Goal: Task Accomplishment & Management: Manage account settings

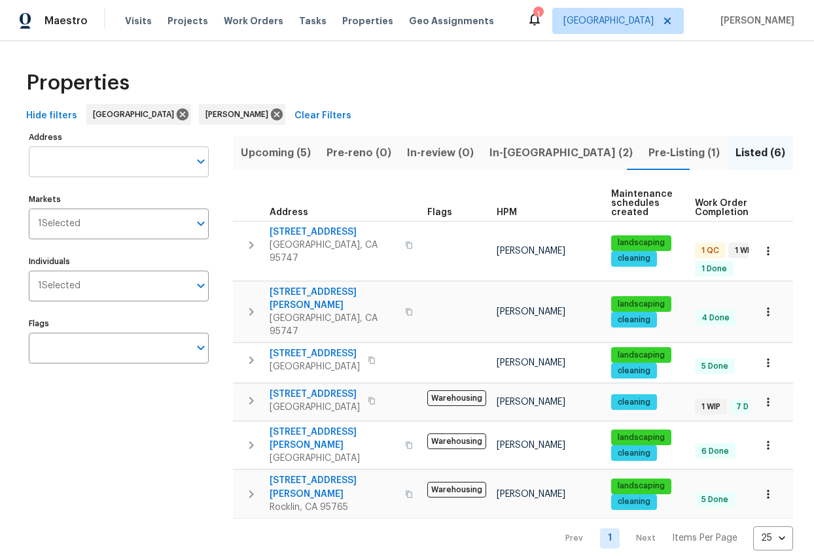
click at [59, 158] on input "Address" at bounding box center [109, 161] width 160 height 31
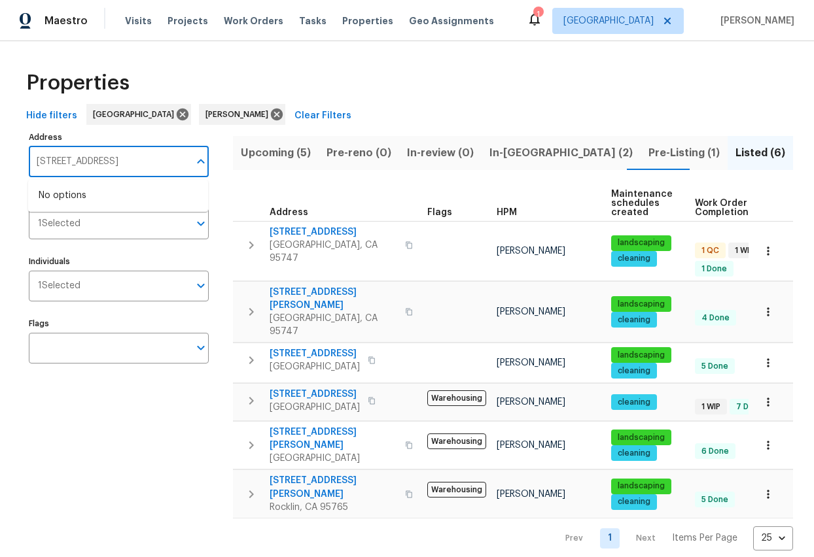
type input "508 quail walk"
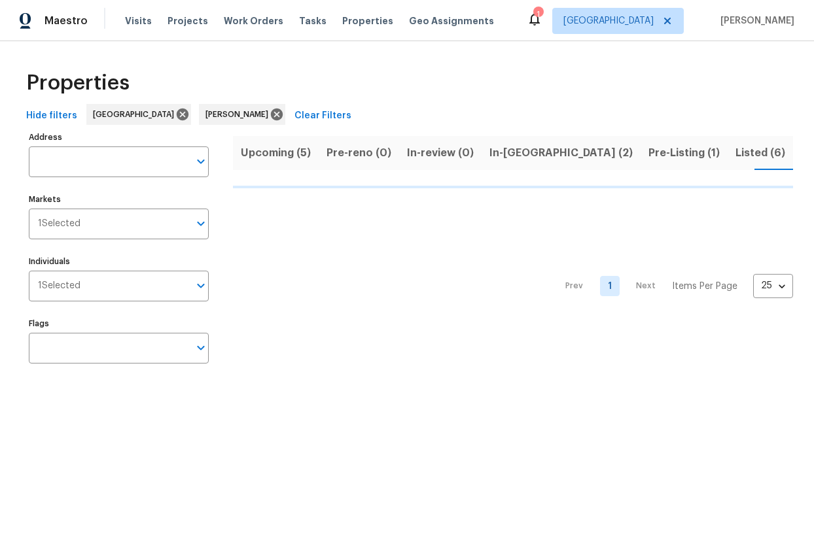
scroll to position [0, 31]
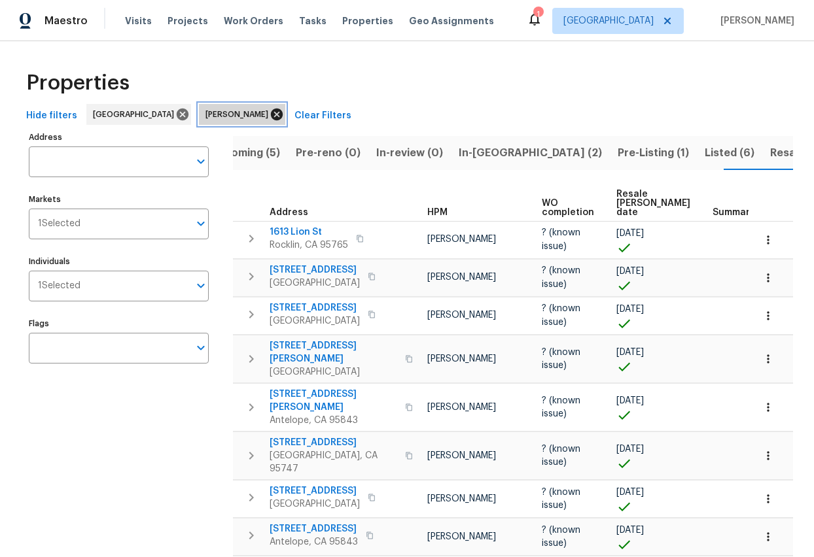
click at [271, 115] on icon at bounding box center [277, 115] width 12 height 12
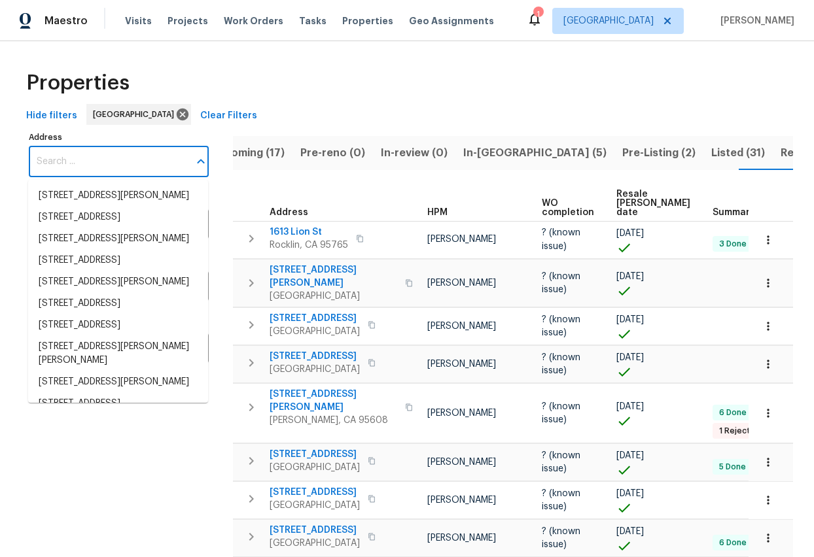
click at [65, 167] on input "Address" at bounding box center [109, 161] width 160 height 31
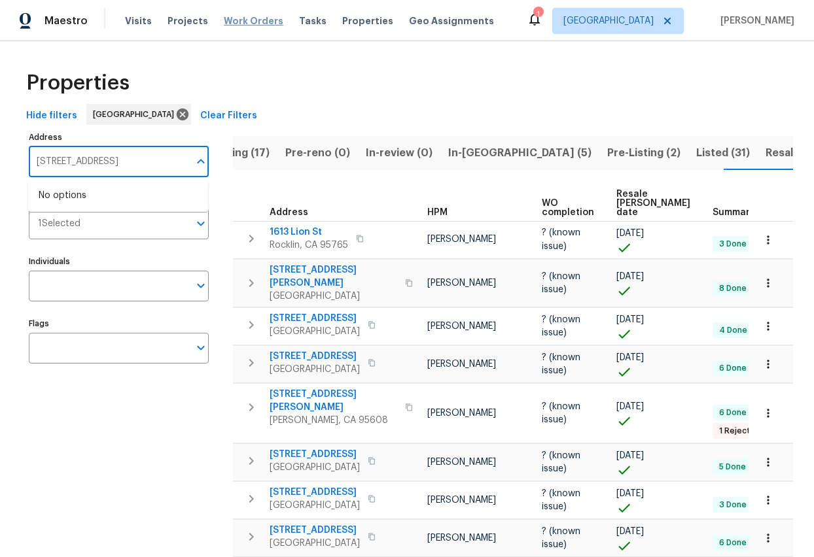
type input "508 quail walk"
click at [255, 24] on span "Work Orders" at bounding box center [254, 20] width 60 height 13
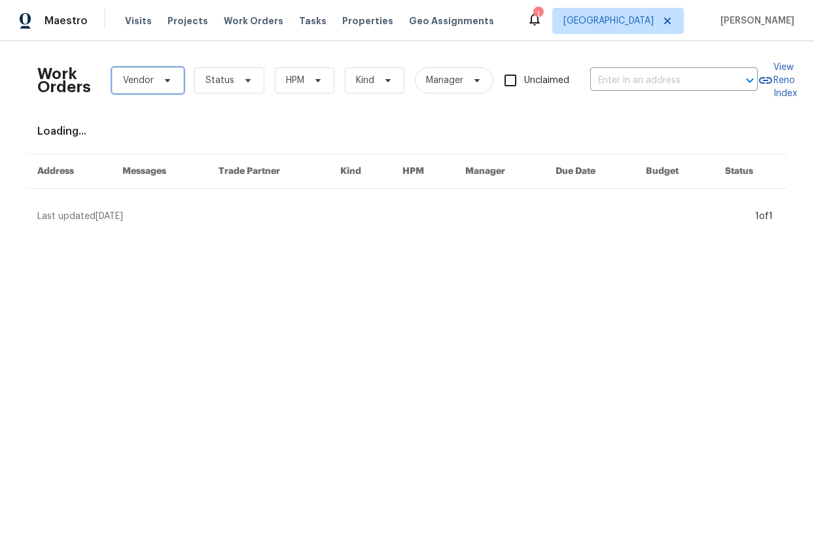
click at [133, 82] on span "Vendor" at bounding box center [138, 80] width 31 height 13
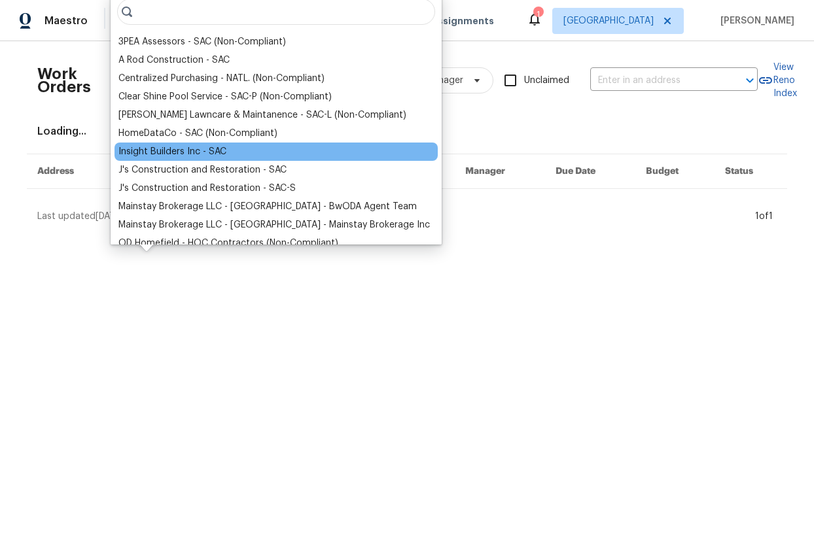
click at [163, 150] on div "Insight Builders Inc - SAC" at bounding box center [172, 151] width 108 height 13
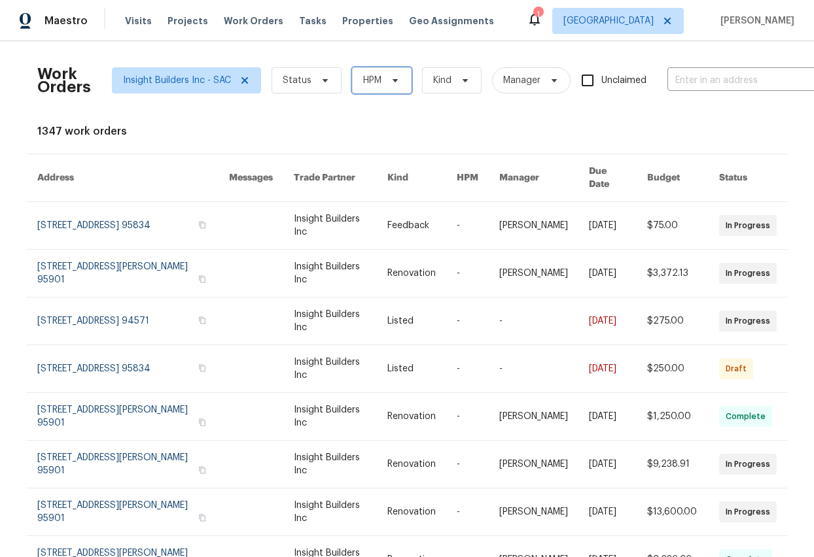
click at [394, 78] on icon at bounding box center [395, 80] width 10 height 10
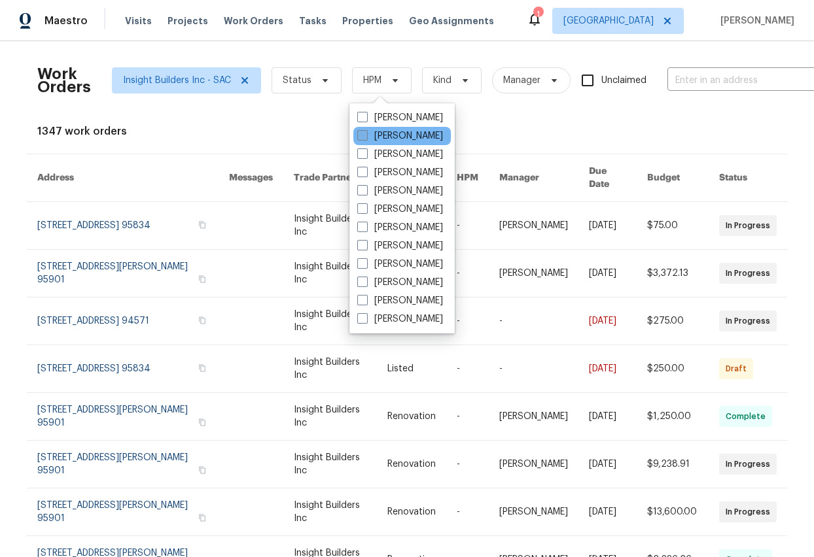
click at [380, 132] on label "[PERSON_NAME]" at bounding box center [400, 135] width 86 height 13
click at [366, 132] on input "[PERSON_NAME]" at bounding box center [361, 133] width 9 height 9
checkbox input "true"
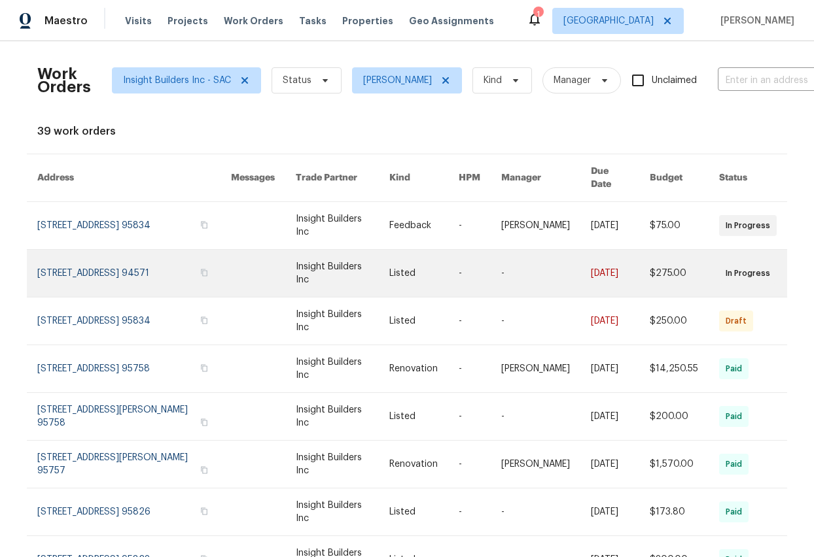
click at [112, 259] on link at bounding box center [134, 273] width 194 height 47
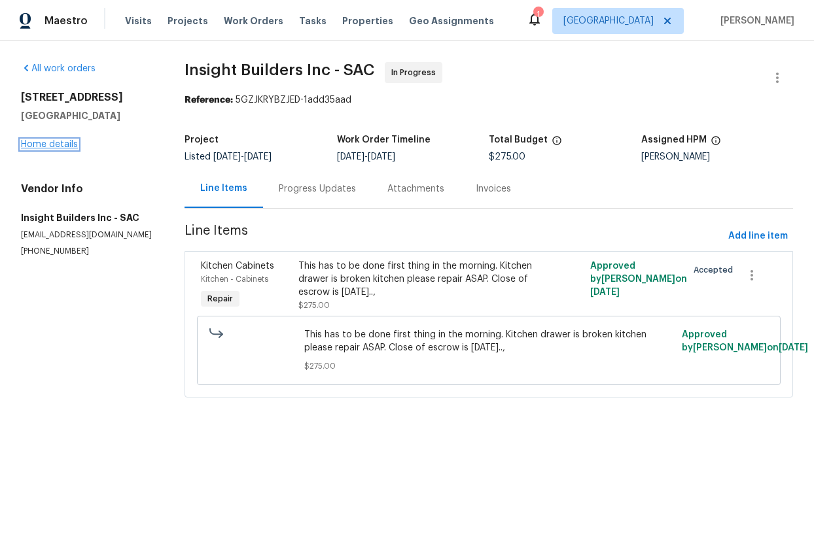
click at [63, 145] on link "Home details" at bounding box center [49, 144] width 57 height 9
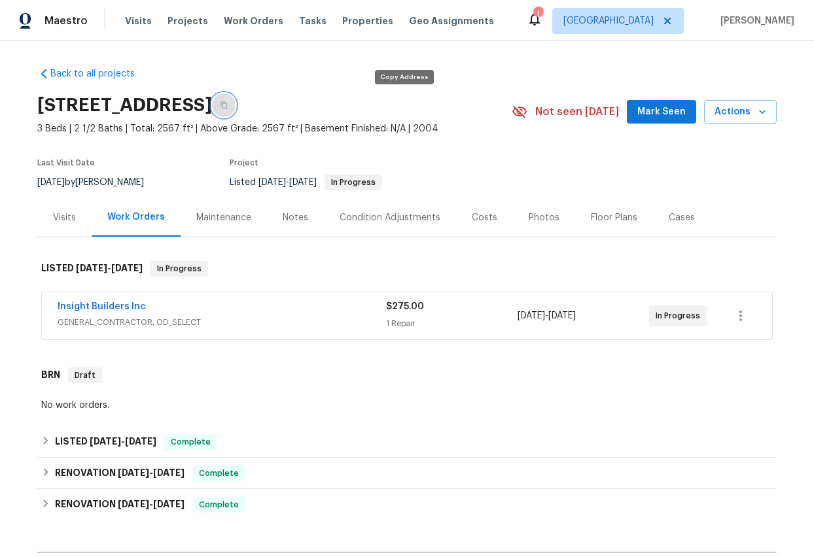
click at [227, 105] on icon "button" at bounding box center [223, 105] width 7 height 7
click at [94, 309] on link "Insight Builders Inc" at bounding box center [102, 306] width 88 height 9
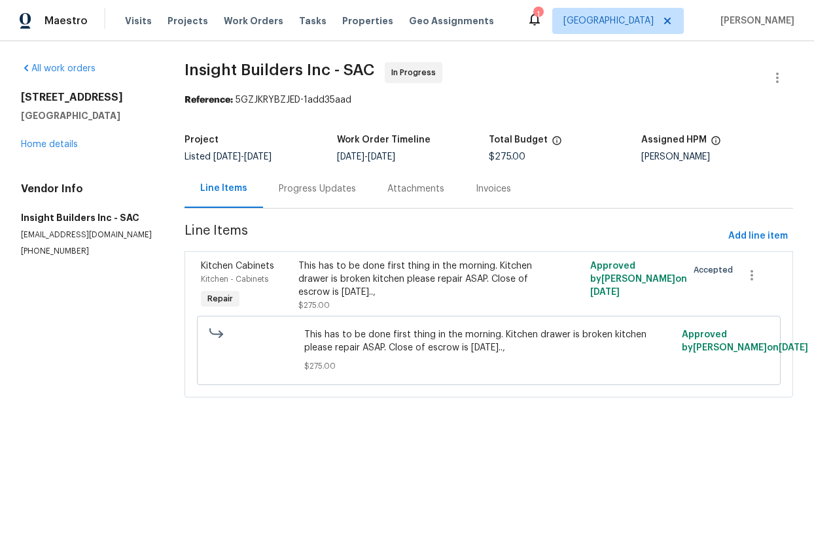
click at [424, 275] on div "This has to be done first thing in the morning. Kitchen drawer is broken kitche…" at bounding box center [415, 279] width 235 height 39
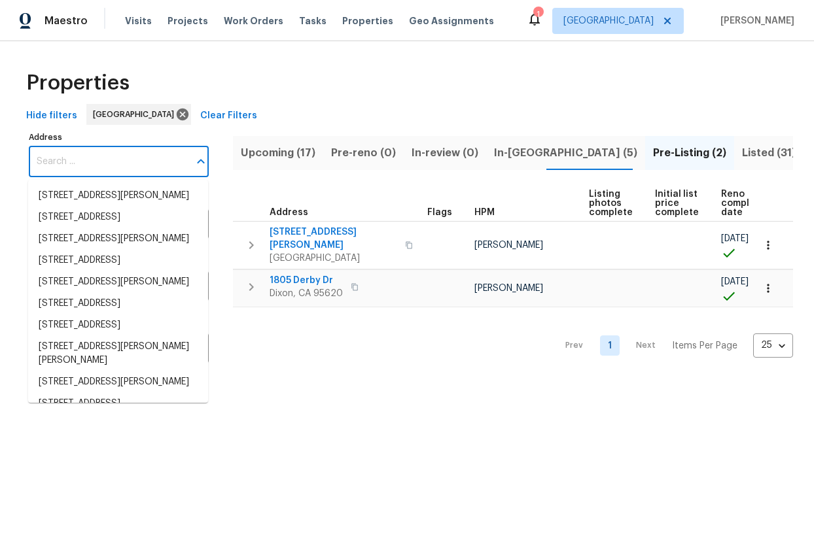
click at [99, 167] on input "Address" at bounding box center [109, 161] width 160 height 31
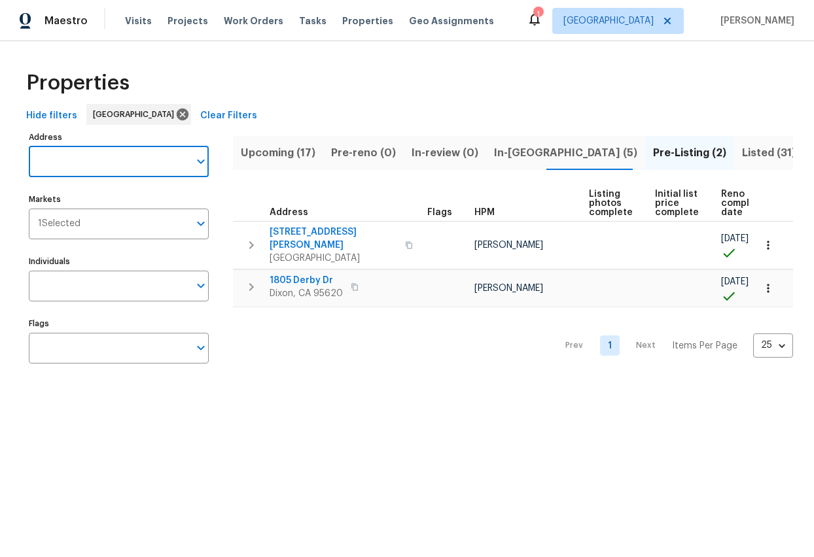
paste input "506 Quail Walk Way, Rio Vista, CA 94571"
type input "506 Quail Walk Way, Rio Vista, CA 94571"
click at [99, 167] on input "506 Quail Walk Way, Rio Vista, CA 94571" at bounding box center [109, 161] width 160 height 31
click at [101, 192] on li "506 Quail Walk Way Rio Vista CA 94571" at bounding box center [118, 196] width 180 height 22
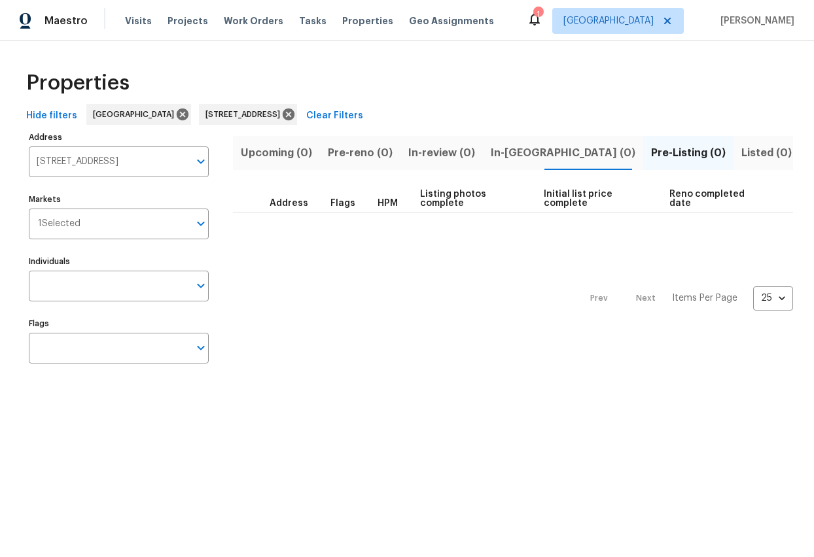
click at [741, 152] on span "Listed (0)" at bounding box center [766, 153] width 50 height 18
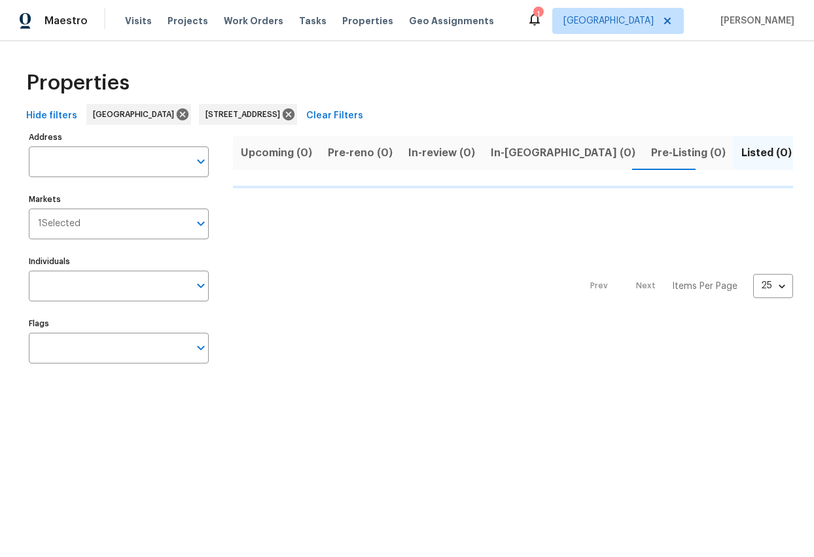
type input "506 Quail Walk Way Rio Vista CA 94571"
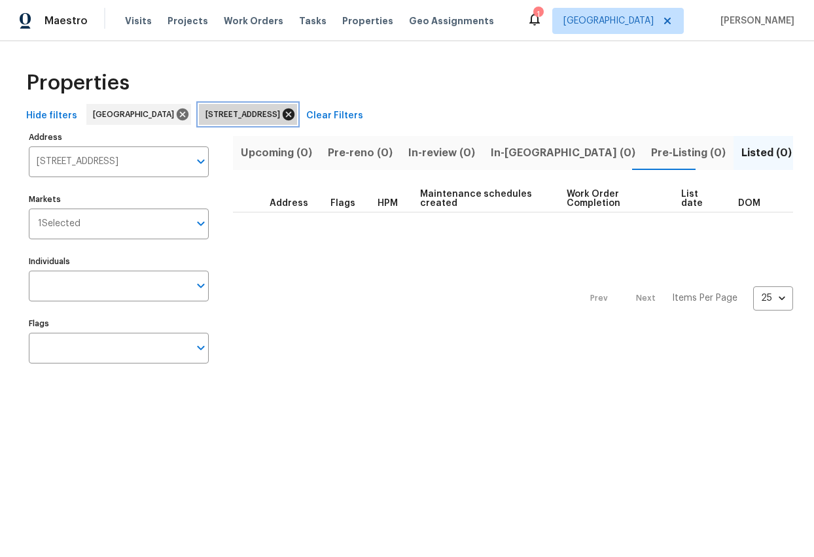
click at [296, 114] on icon at bounding box center [288, 114] width 14 height 14
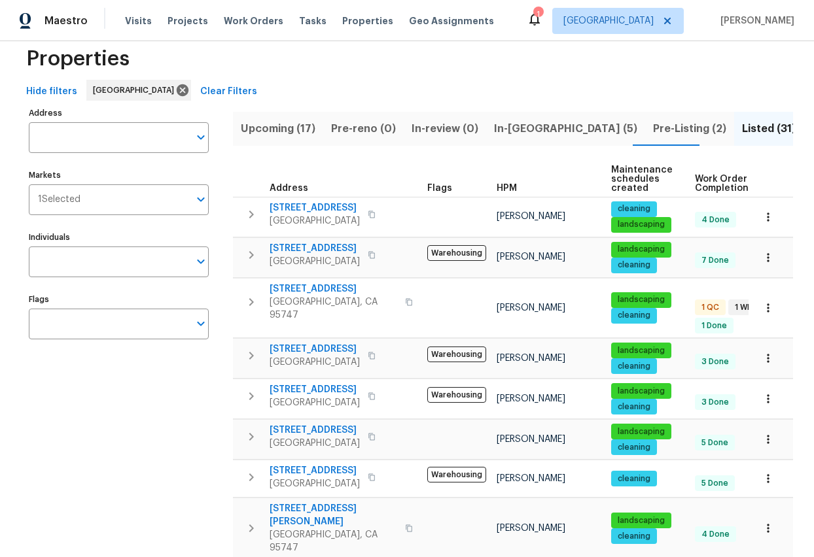
scroll to position [25, 0]
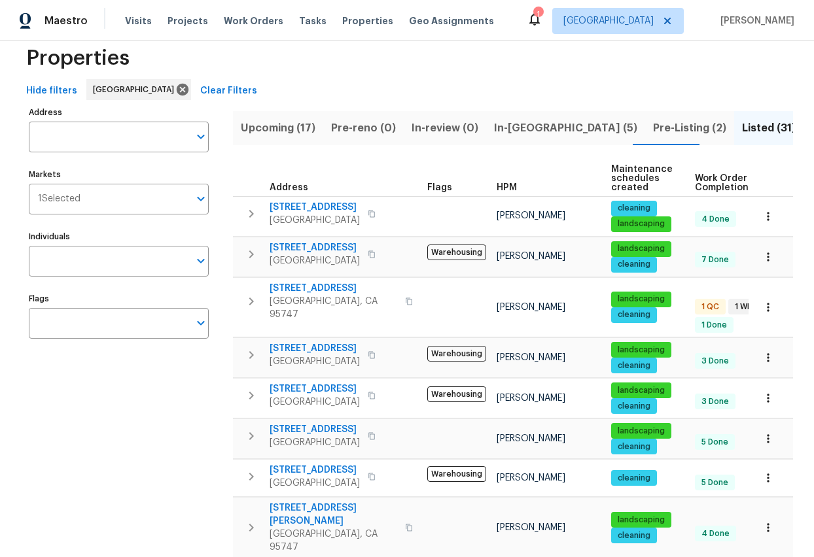
click at [506, 127] on span "In-reno (5)" at bounding box center [565, 128] width 143 height 18
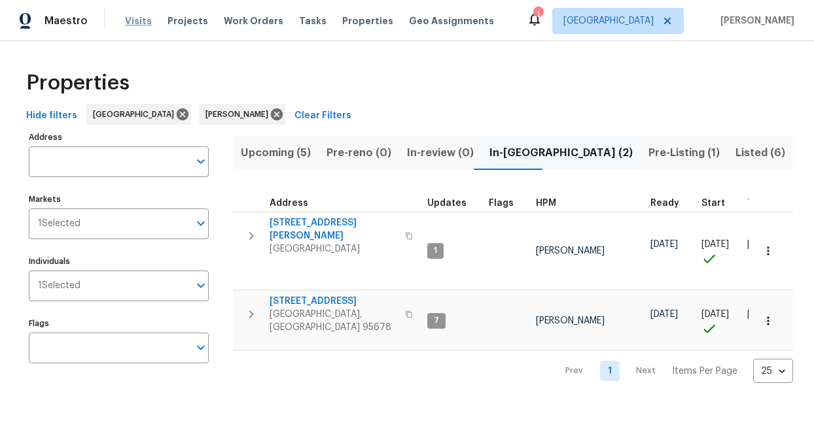
click at [138, 18] on span "Visits" at bounding box center [138, 20] width 27 height 13
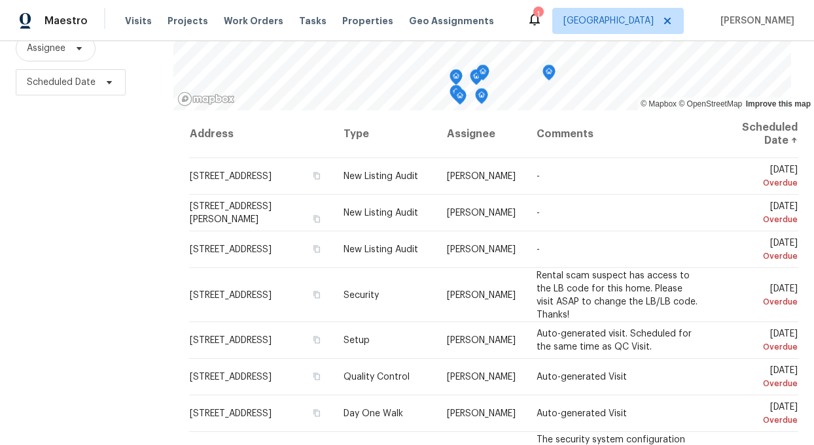
scroll to position [188, 0]
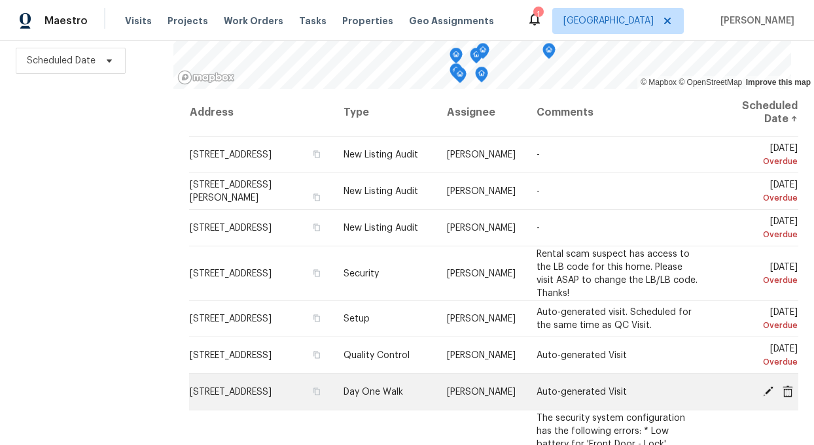
click at [786, 385] on icon at bounding box center [787, 391] width 10 height 12
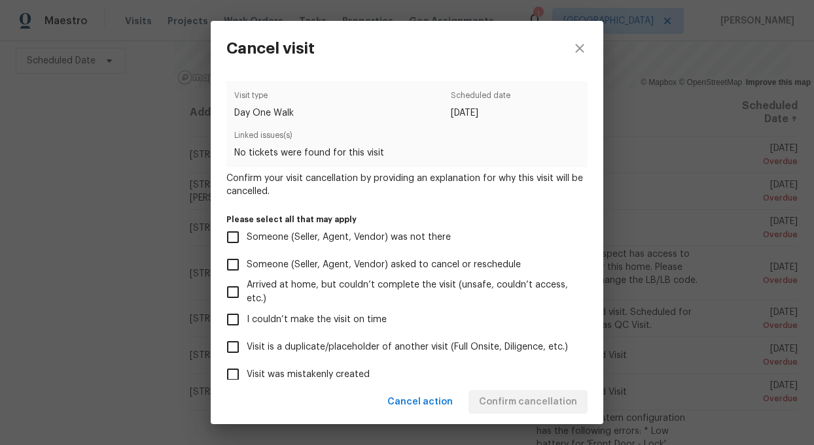
scroll to position [26, 0]
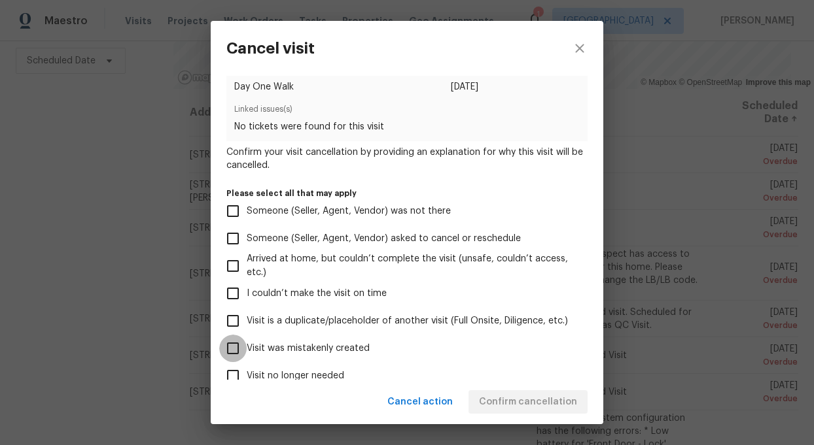
click at [237, 350] on input "Visit was mistakenly created" at bounding box center [232, 348] width 27 height 27
checkbox input "true"
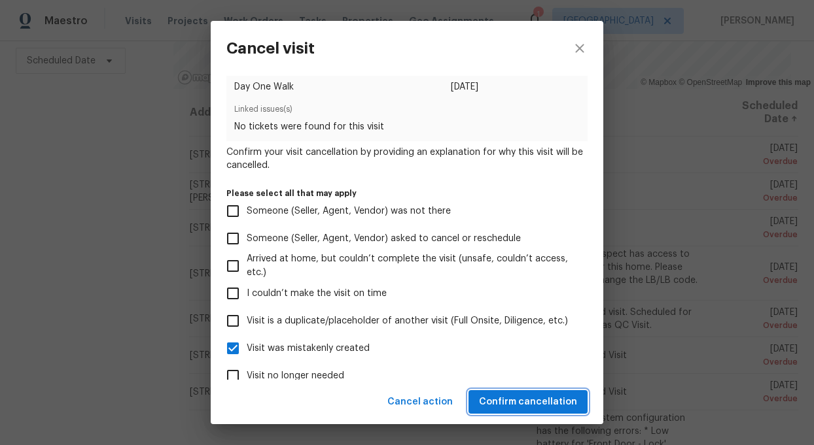
click at [541, 405] on span "Confirm cancellation" at bounding box center [528, 402] width 98 height 16
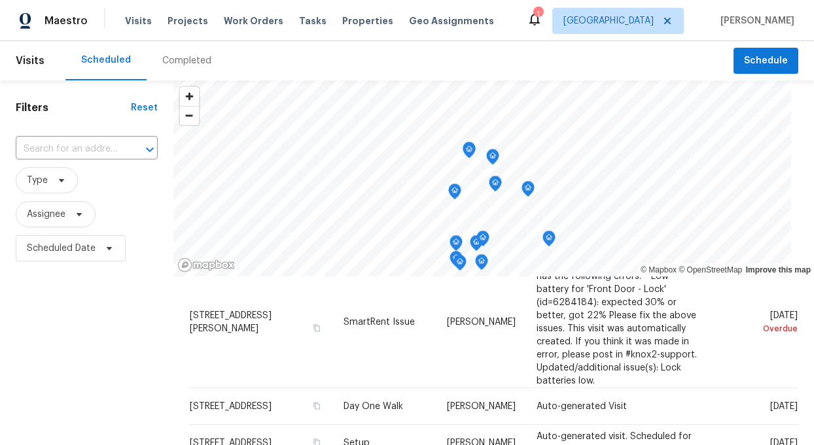
scroll to position [307, 0]
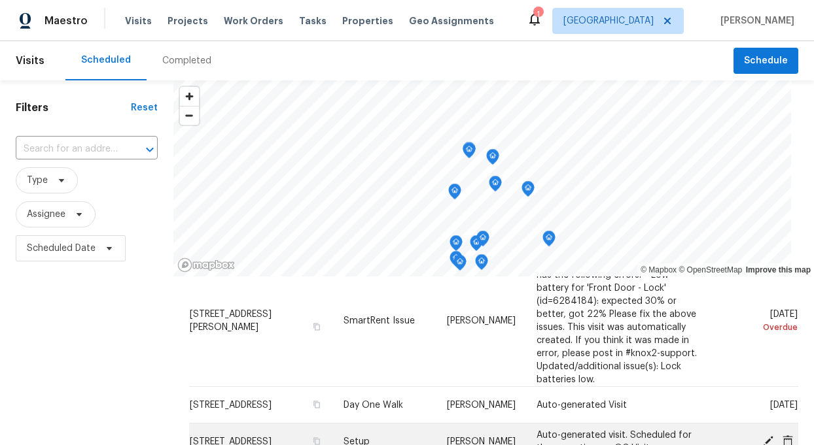
click at [787, 435] on icon at bounding box center [788, 441] width 12 height 12
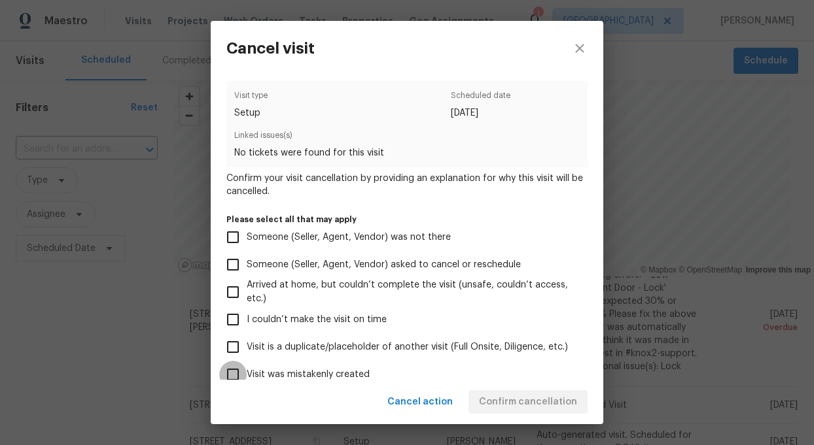
click at [232, 374] on input "Visit was mistakenly created" at bounding box center [232, 374] width 27 height 27
checkbox input "true"
click at [535, 400] on span "Confirm cancellation" at bounding box center [528, 402] width 98 height 16
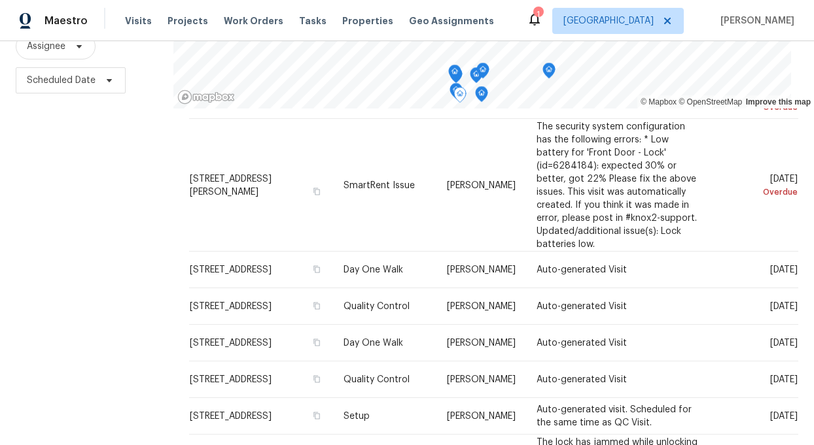
scroll to position [263, 0]
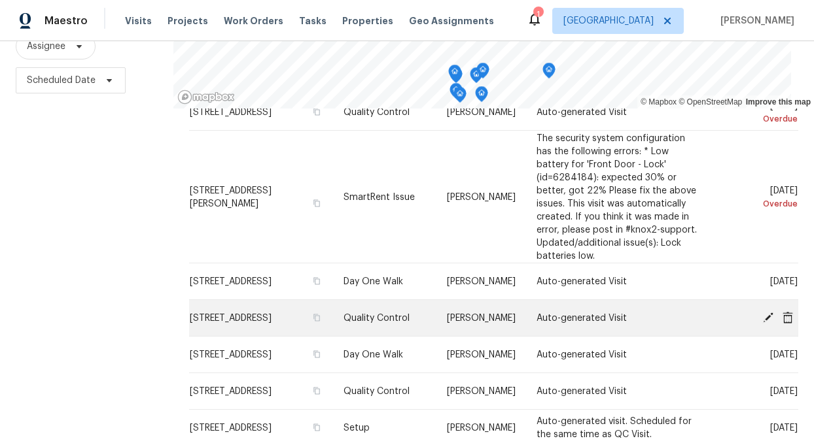
click at [790, 311] on icon at bounding box center [787, 317] width 10 height 12
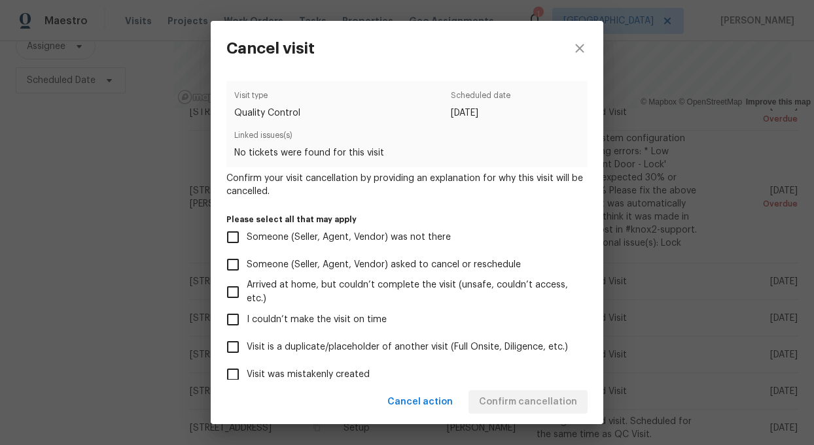
click at [228, 375] on input "Visit was mistakenly created" at bounding box center [232, 374] width 27 height 27
checkbox input "true"
click at [544, 403] on span "Confirm cancellation" at bounding box center [528, 402] width 98 height 16
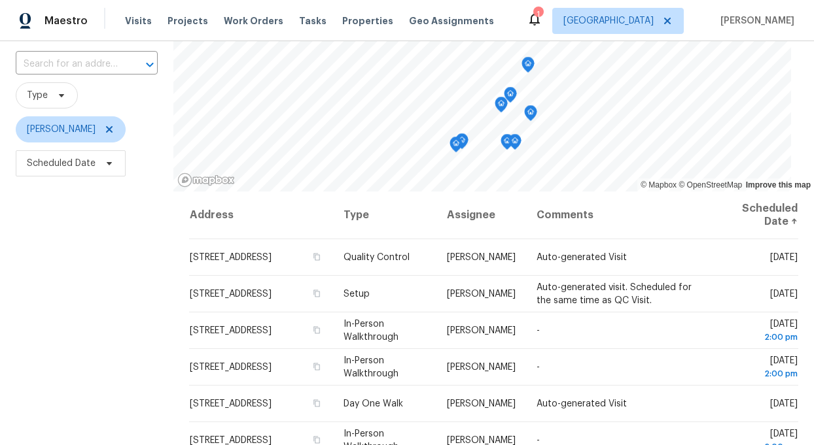
scroll to position [116, 0]
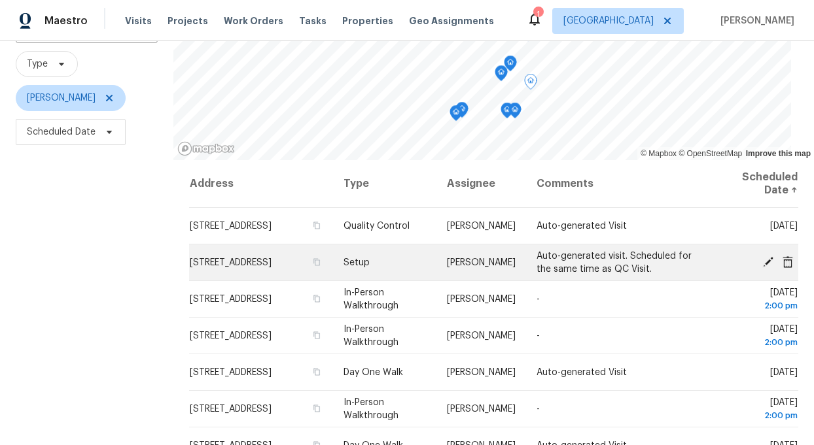
click at [296, 260] on td "509 Brookwood Rd, Roseville, CA 95678" at bounding box center [261, 263] width 144 height 37
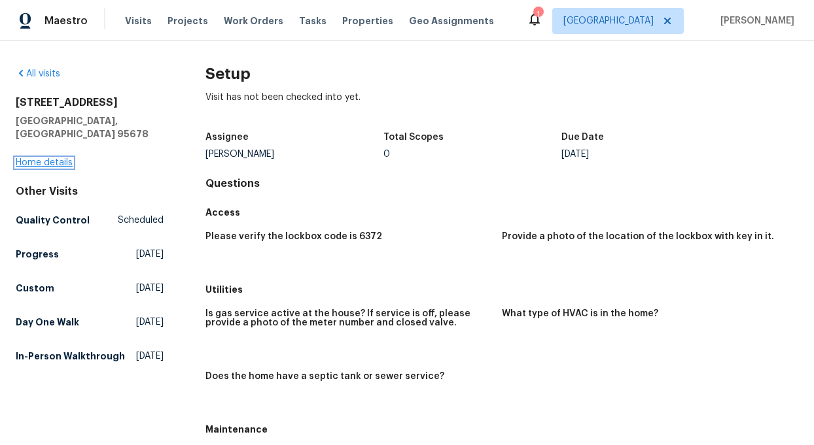
click at [58, 158] on link "Home details" at bounding box center [44, 162] width 57 height 9
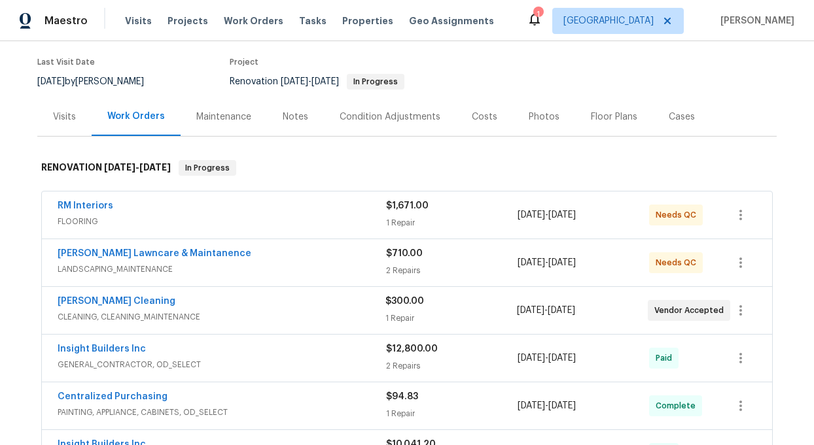
scroll to position [106, 0]
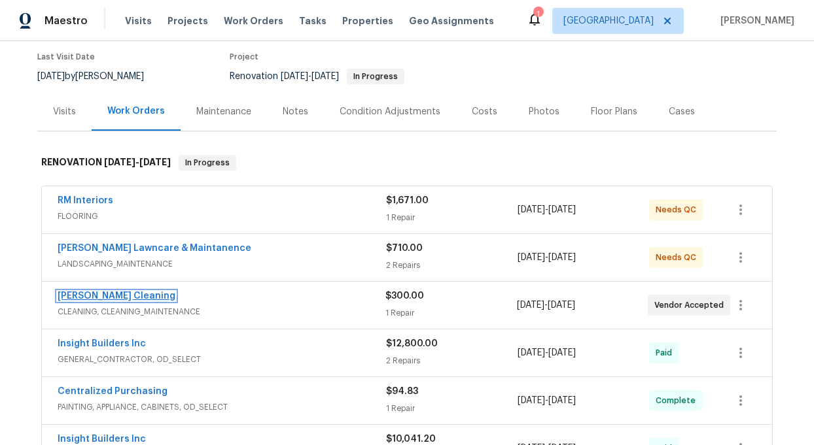
click at [114, 293] on link "Ruiz's Cleaning" at bounding box center [117, 296] width 118 height 9
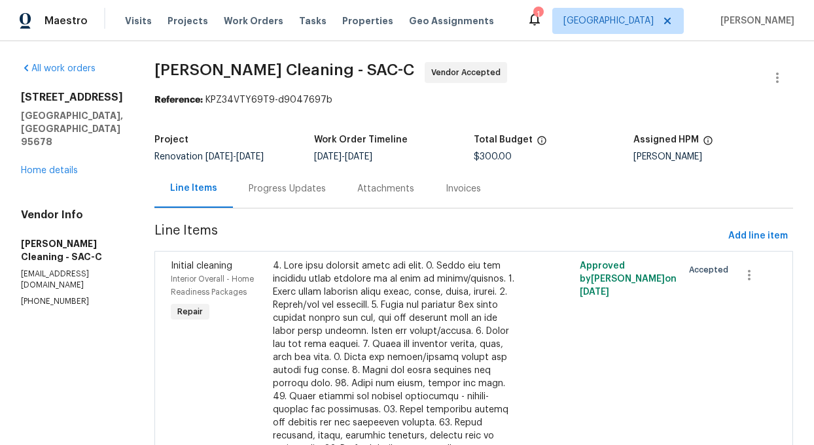
click at [279, 185] on div "Progress Updates" at bounding box center [287, 188] width 77 height 13
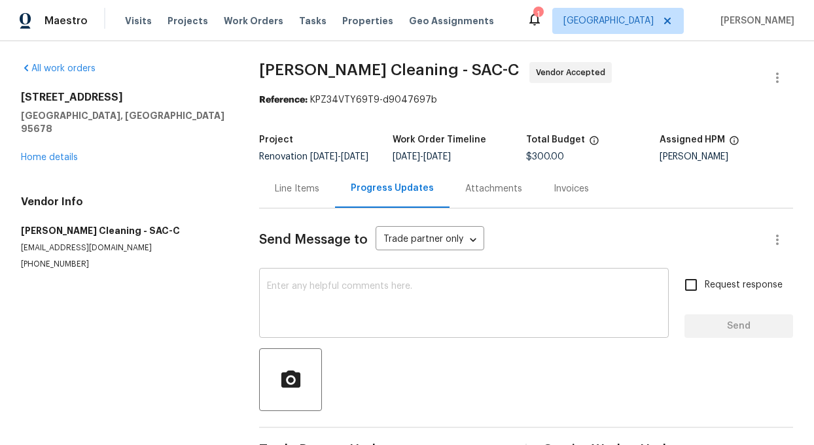
click at [317, 305] on textarea at bounding box center [464, 305] width 394 height 46
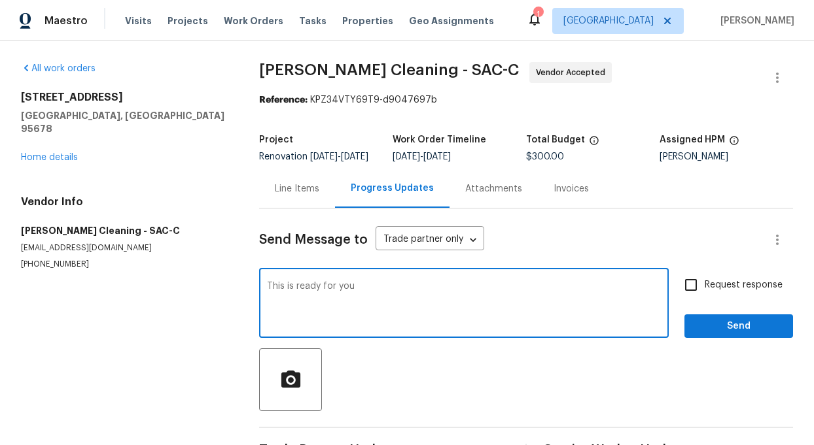
type textarea "This is ready for you"
click at [738, 334] on span "Send" at bounding box center [739, 326] width 88 height 16
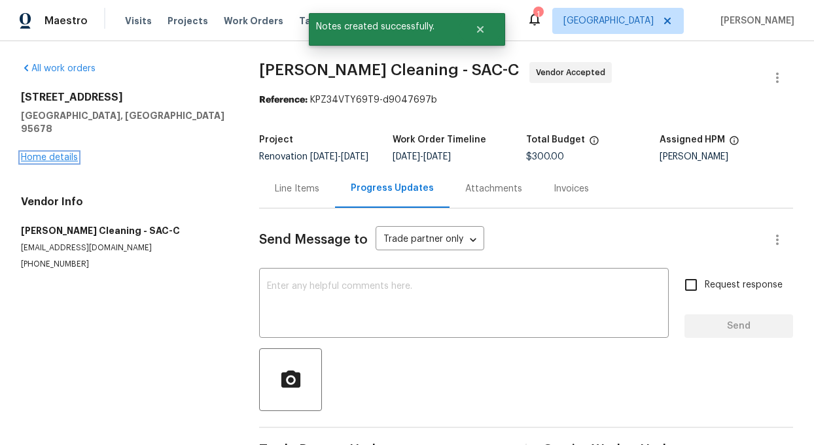
click at [48, 153] on link "Home details" at bounding box center [49, 157] width 57 height 9
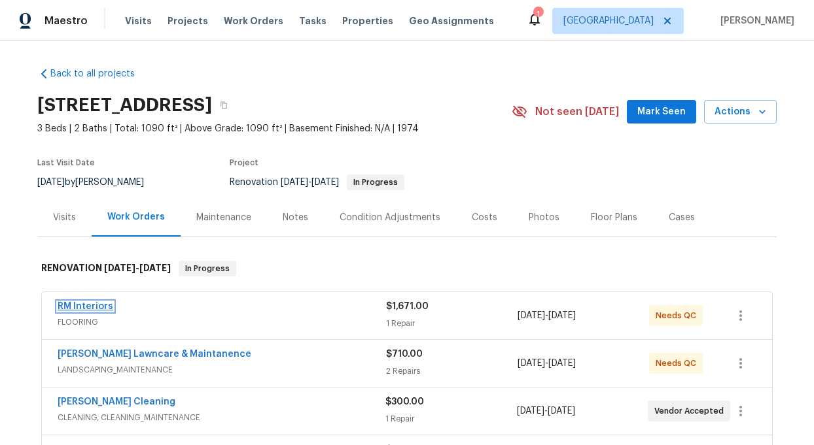
click at [86, 307] on link "RM Interiors" at bounding box center [86, 306] width 56 height 9
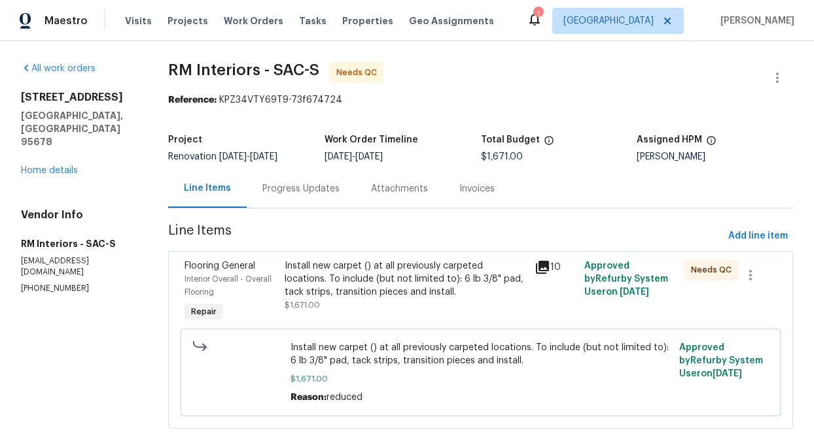
click at [541, 268] on icon at bounding box center [542, 268] width 16 height 16
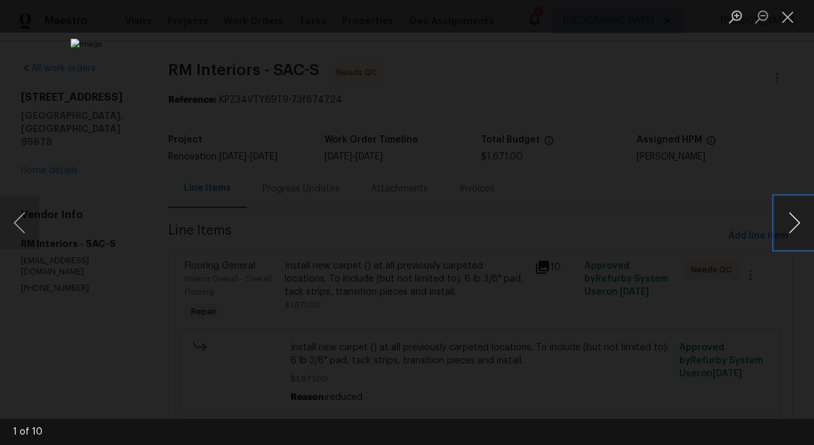
click at [799, 225] on button "Next image" at bounding box center [793, 223] width 39 height 52
click at [799, 226] on button "Next image" at bounding box center [793, 223] width 39 height 52
click at [799, 227] on button "Next image" at bounding box center [793, 223] width 39 height 52
click at [800, 228] on button "Next image" at bounding box center [793, 223] width 39 height 52
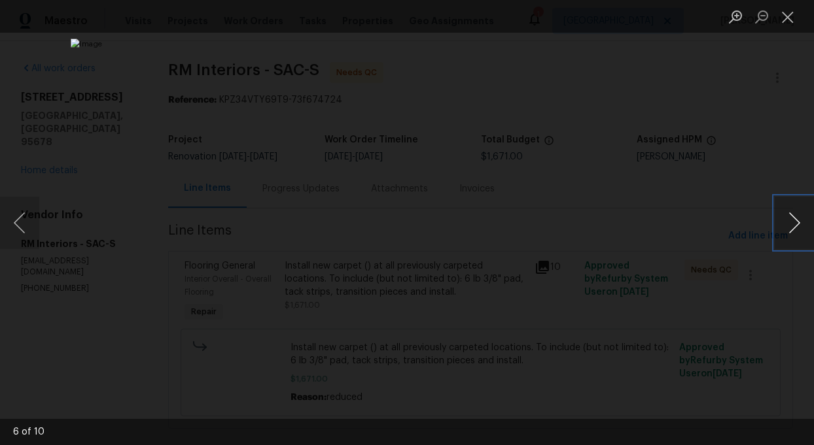
click at [800, 228] on button "Next image" at bounding box center [793, 223] width 39 height 52
click at [785, 12] on button "Close lightbox" at bounding box center [787, 16] width 26 height 23
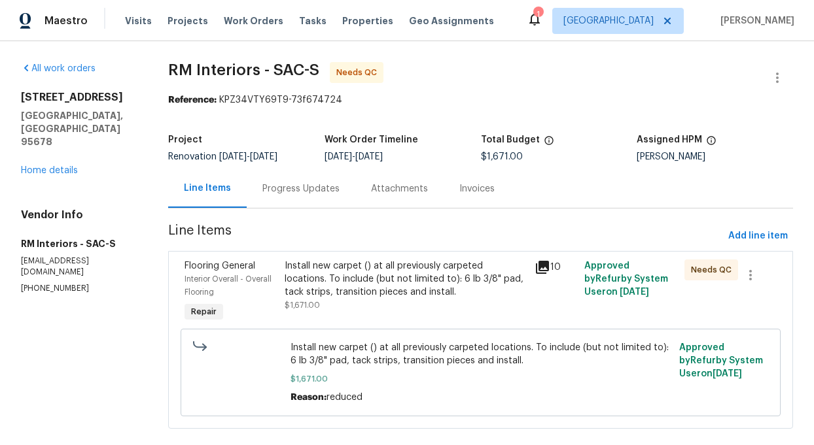
scroll to position [21, 0]
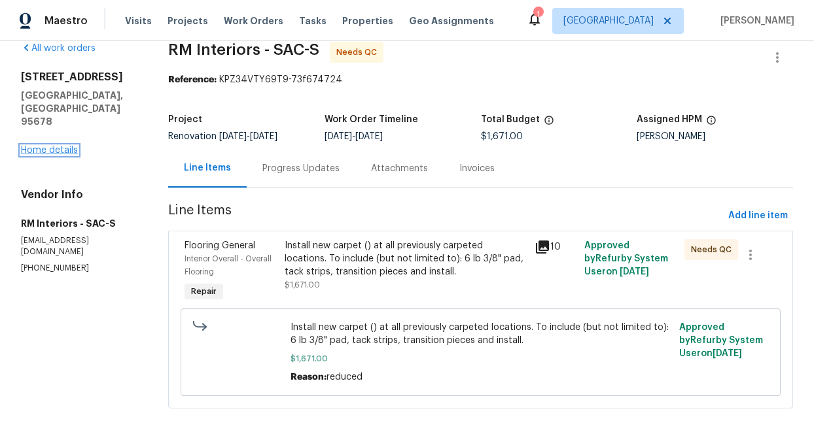
click at [63, 146] on link "Home details" at bounding box center [49, 150] width 57 height 9
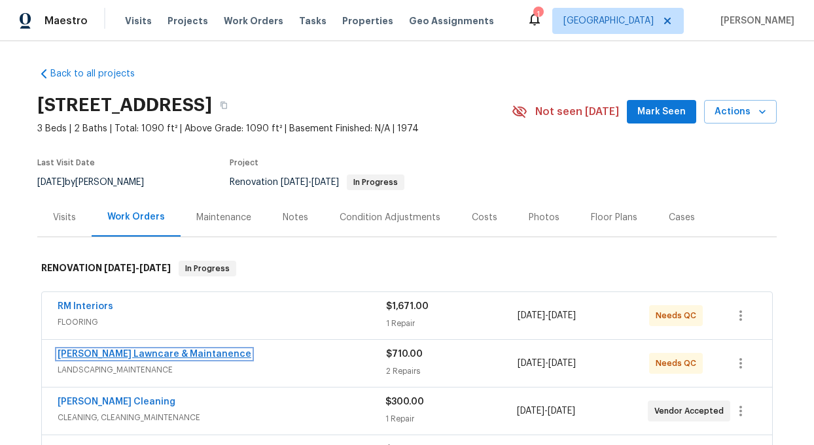
click at [127, 354] on link "Godinez Lawncare & Maintanence" at bounding box center [155, 354] width 194 height 9
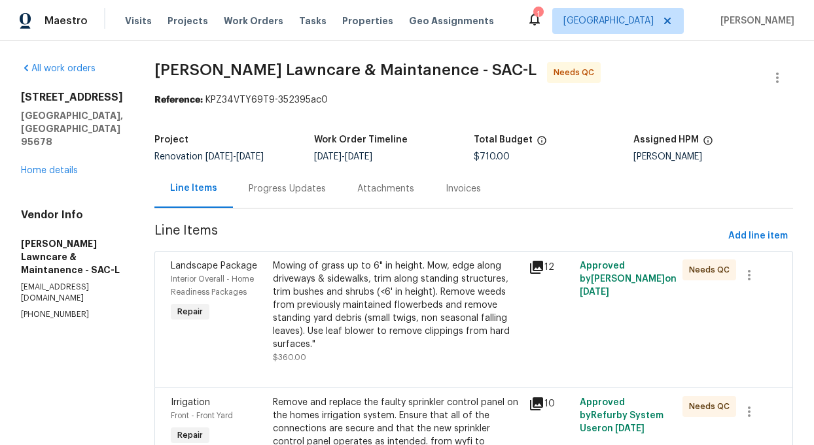
click at [539, 266] on icon at bounding box center [536, 267] width 13 height 13
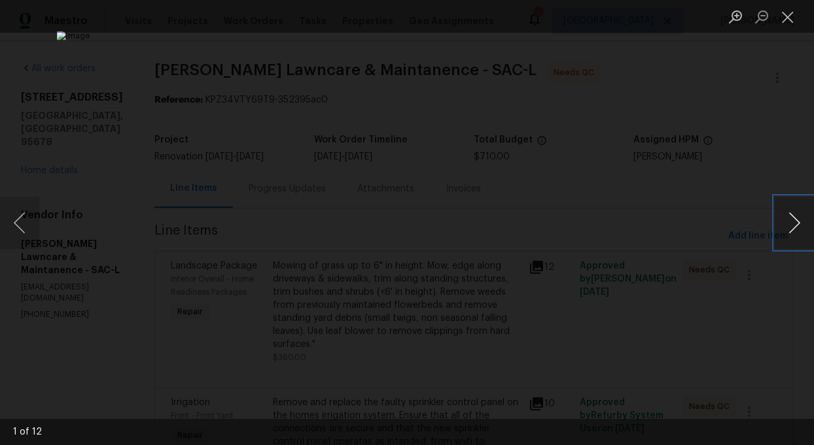
click at [796, 222] on button "Next image" at bounding box center [793, 223] width 39 height 52
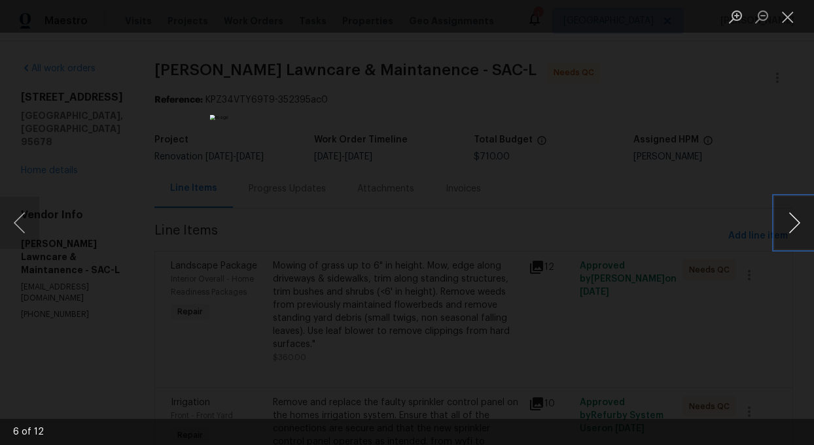
click at [796, 222] on button "Next image" at bounding box center [793, 223] width 39 height 52
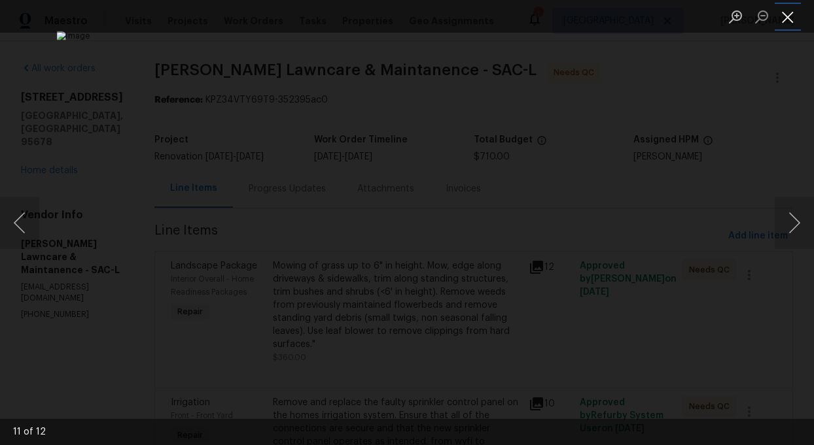
click at [791, 16] on button "Close lightbox" at bounding box center [787, 16] width 26 height 23
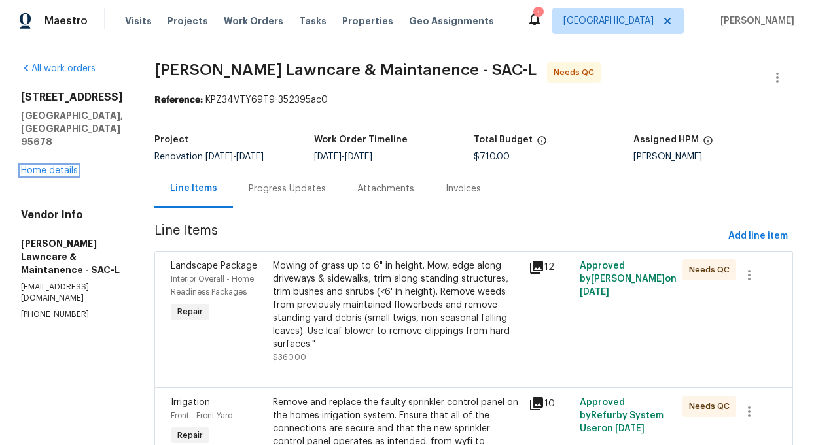
click at [41, 166] on link "Home details" at bounding box center [49, 170] width 57 height 9
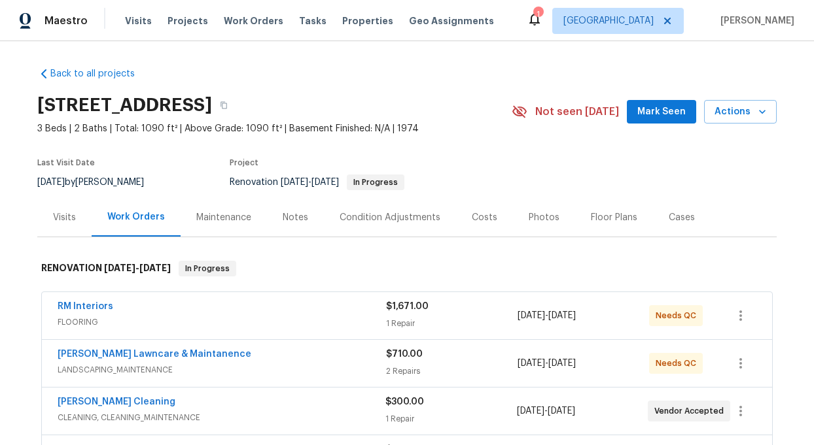
click at [294, 216] on div "Notes" at bounding box center [296, 217] width 26 height 13
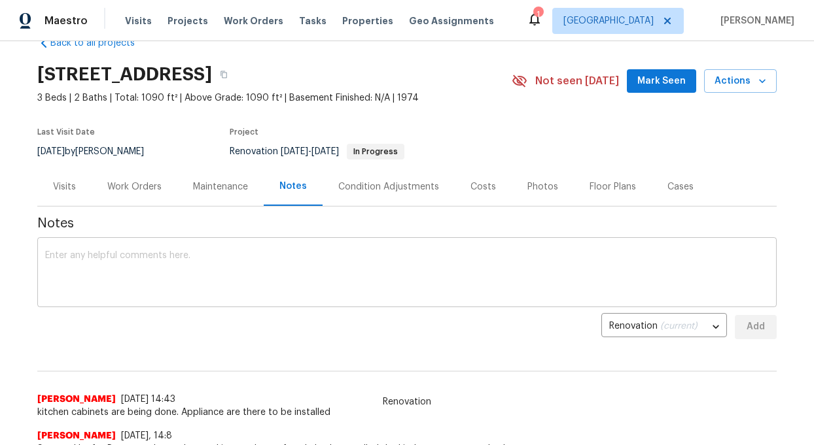
scroll to position [32, 0]
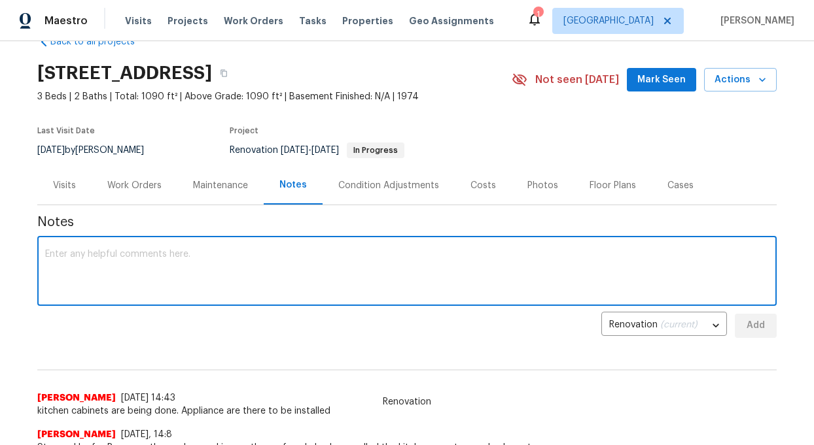
click at [120, 273] on textarea at bounding box center [406, 273] width 723 height 46
type textarea "Carpet is in and landscaping is done cleaning is set"
click at [762, 332] on span "Add" at bounding box center [755, 326] width 21 height 16
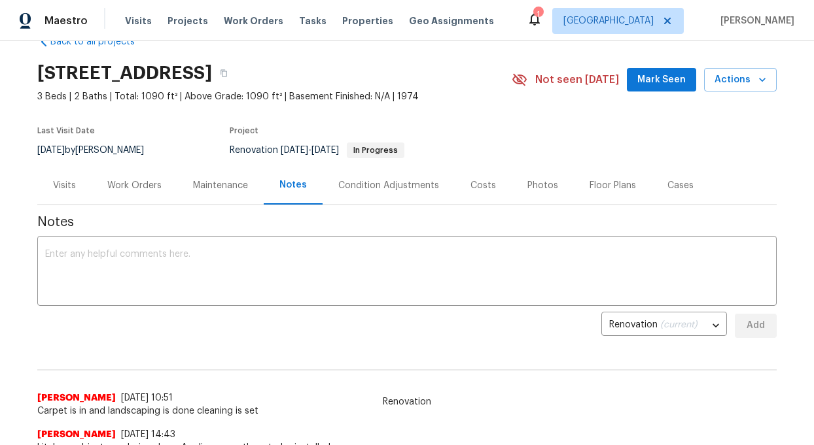
scroll to position [0, 0]
